Goal: Transaction & Acquisition: Purchase product/service

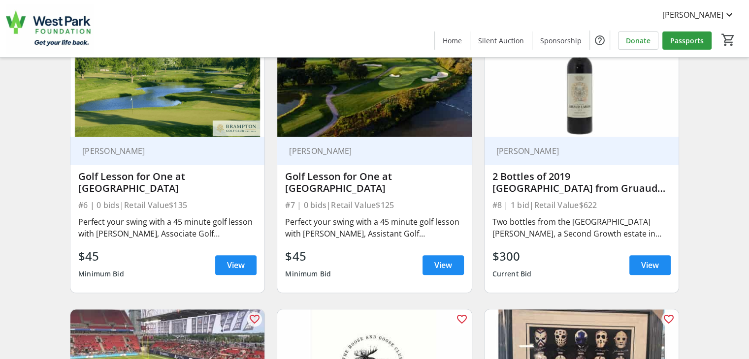
scroll to position [689, 0]
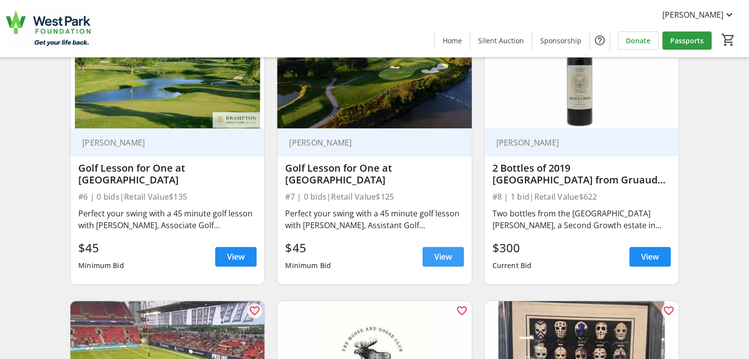
click at [441, 262] on span "View" at bounding box center [443, 257] width 18 height 12
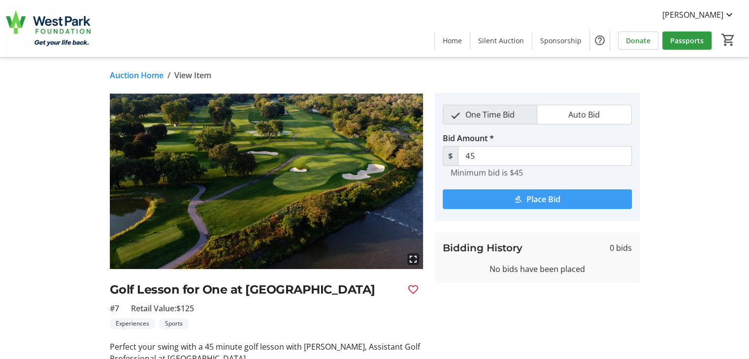
click at [513, 198] on mat-icon "submit" at bounding box center [517, 199] width 9 height 9
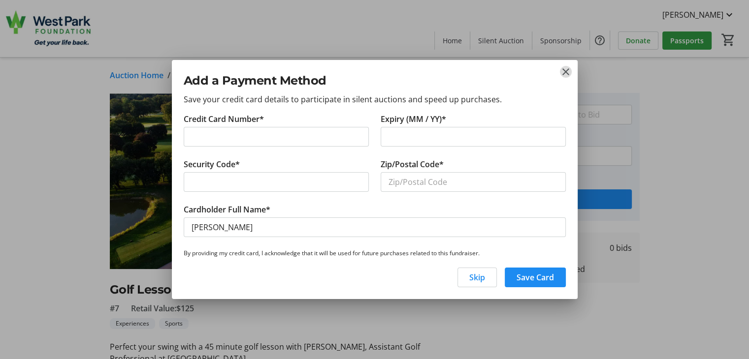
click at [561, 73] on mat-icon "close" at bounding box center [566, 72] width 12 height 12
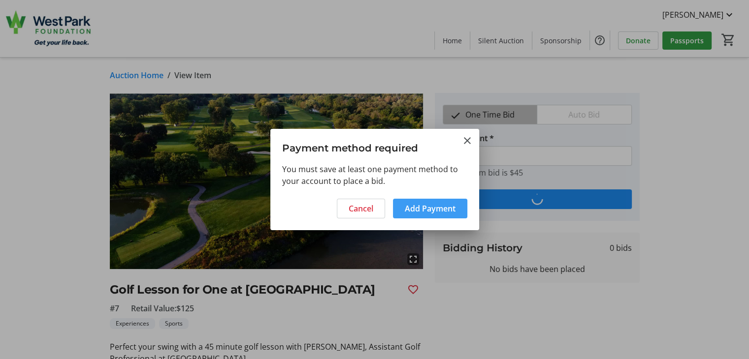
click at [421, 206] on span "Add Payment" at bounding box center [430, 209] width 51 height 12
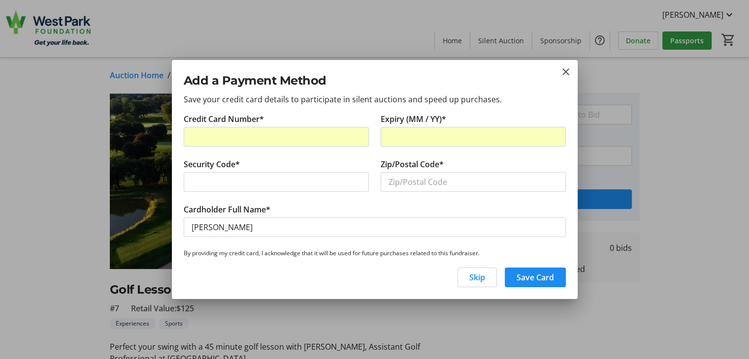
drag, startPoint x: 242, startPoint y: 188, endPoint x: 189, endPoint y: 184, distance: 52.9
click at [189, 184] on div at bounding box center [276, 182] width 185 height 20
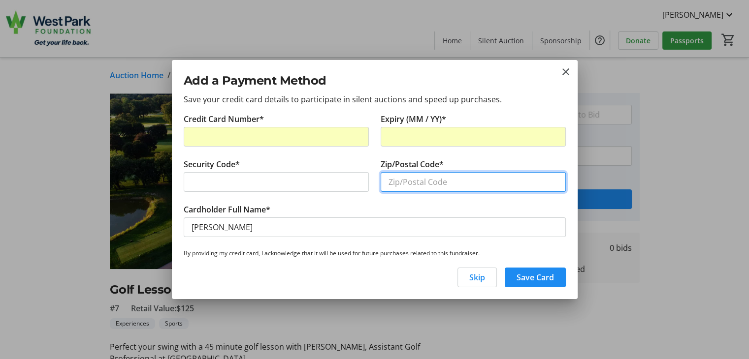
click at [389, 182] on input "Zip/Postal Code*" at bounding box center [472, 182] width 185 height 20
type input "M8X 1R2"
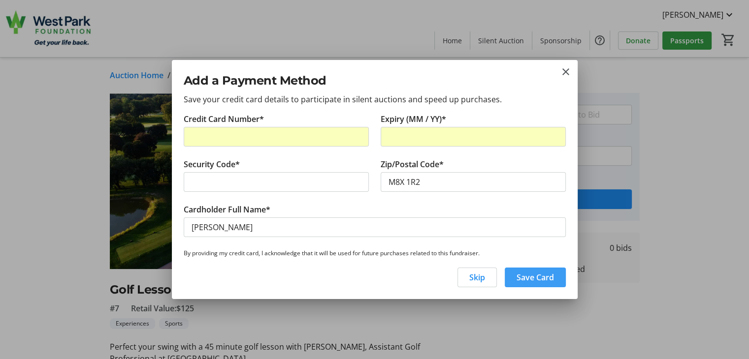
click at [517, 278] on span "Save Card" at bounding box center [534, 278] width 37 height 12
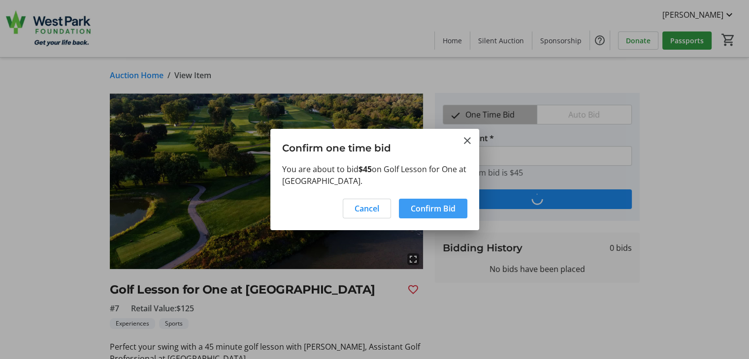
click at [433, 212] on span "Confirm Bid" at bounding box center [432, 209] width 45 height 12
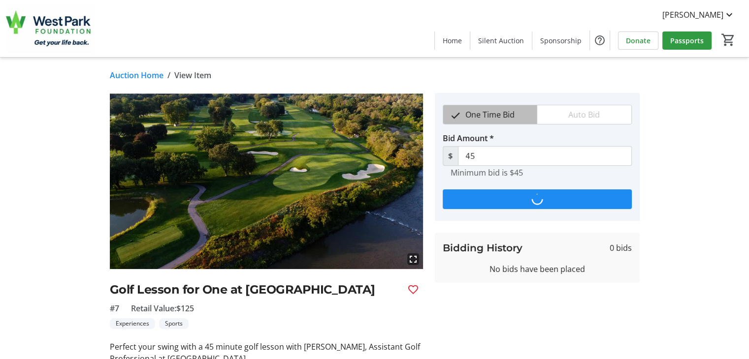
type input "50"
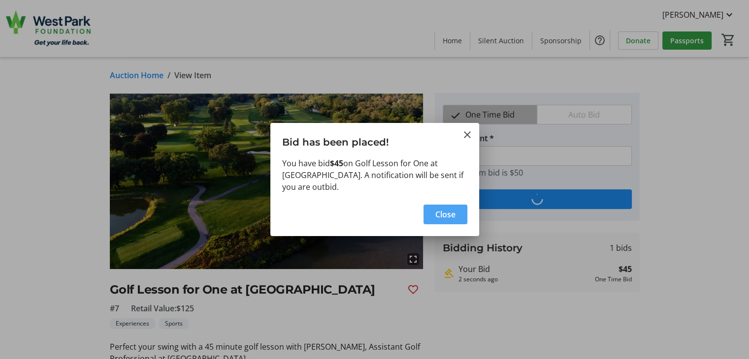
click at [445, 215] on span "Close" at bounding box center [445, 215] width 20 height 12
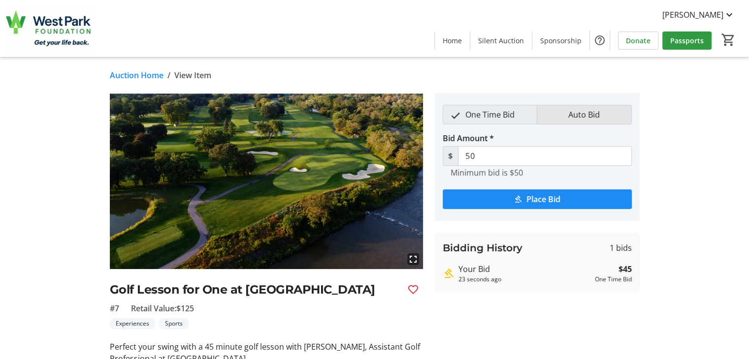
click at [584, 117] on span "Auto Bid" at bounding box center [583, 114] width 43 height 19
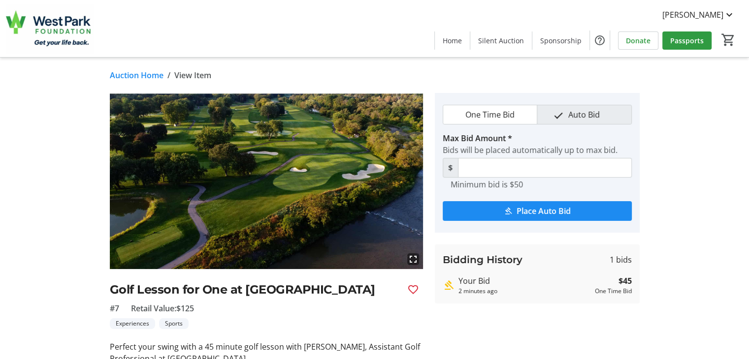
click at [133, 73] on link "Auction Home" at bounding box center [137, 75] width 54 height 12
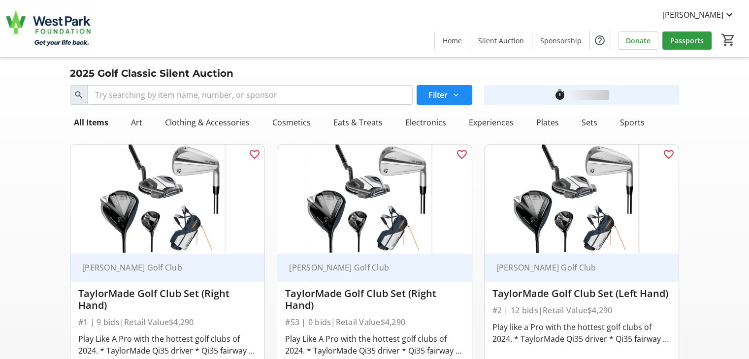
scroll to position [689, 0]
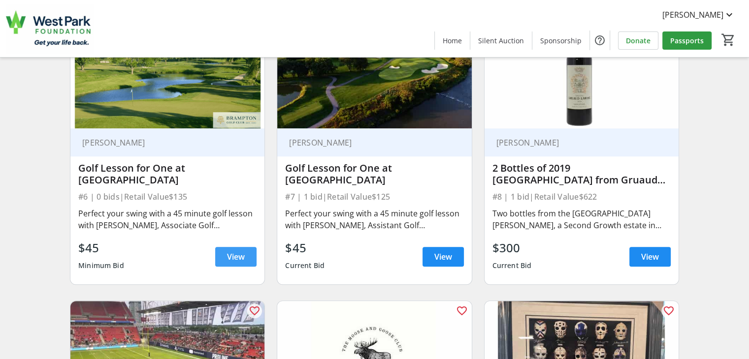
click at [238, 258] on span "View" at bounding box center [236, 257] width 18 height 12
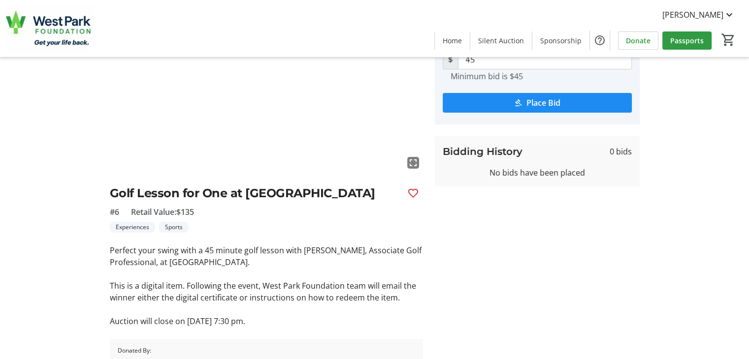
scroll to position [110, 0]
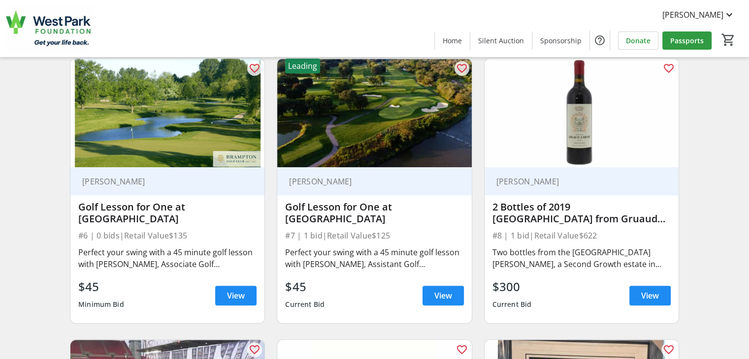
scroll to position [676, 0]
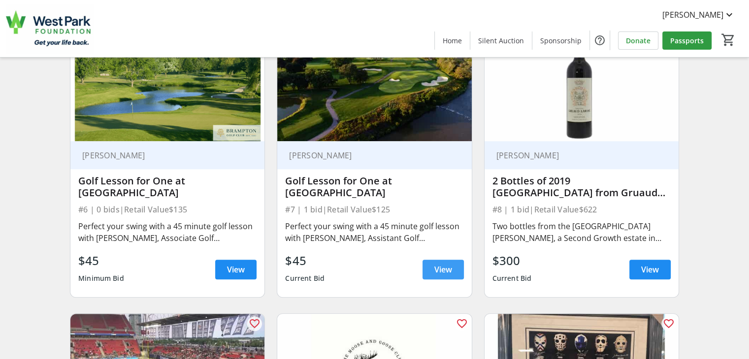
click at [437, 264] on span "View" at bounding box center [443, 270] width 18 height 12
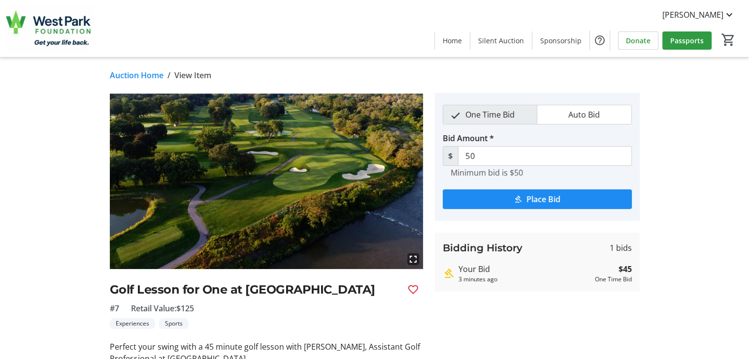
click at [187, 79] on span "View Item" at bounding box center [192, 75] width 37 height 12
click at [147, 76] on link "Auction Home" at bounding box center [137, 75] width 54 height 12
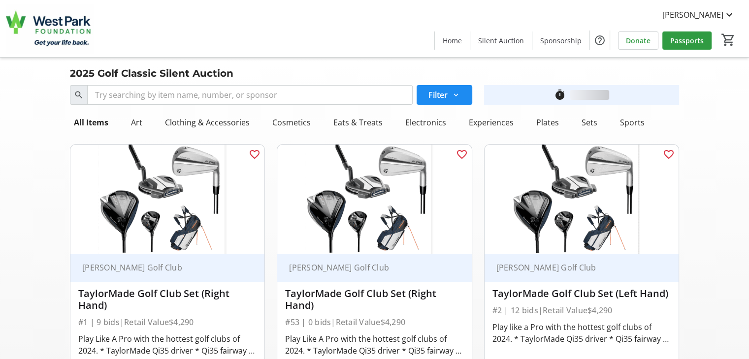
scroll to position [676, 0]
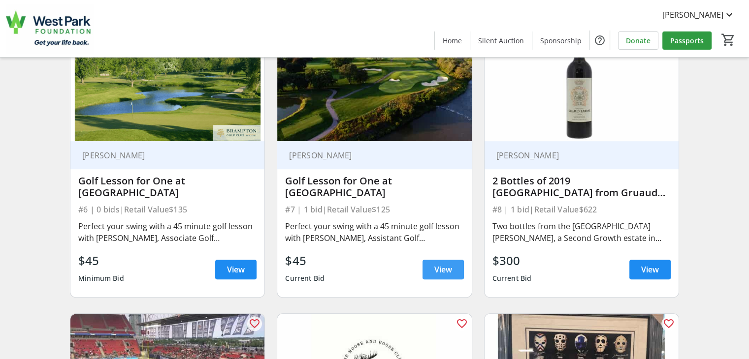
click at [435, 265] on span "View" at bounding box center [443, 270] width 18 height 12
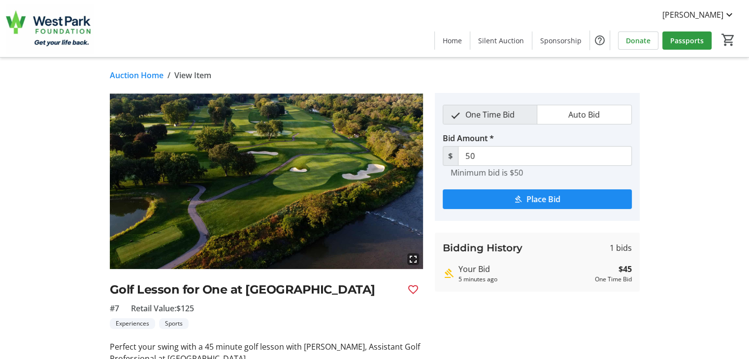
click at [118, 72] on link "Auction Home" at bounding box center [137, 75] width 54 height 12
click at [118, 72] on html "[PERSON_NAME] Home Silent Auction Sponsorship Donate Passports 0 Home Silent Au…" at bounding box center [374, 255] width 749 height 510
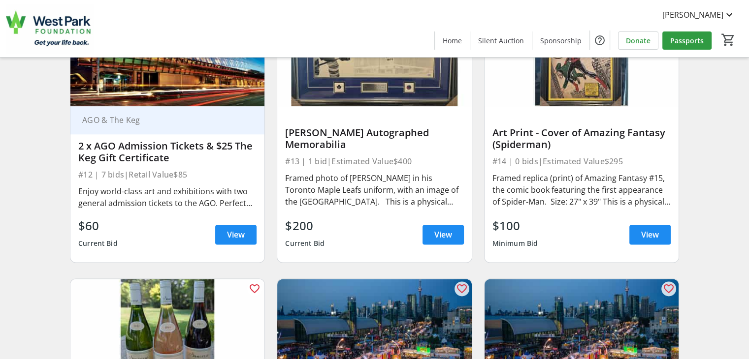
scroll to position [1280, 0]
